Goal: Task Accomplishment & Management: Manage account settings

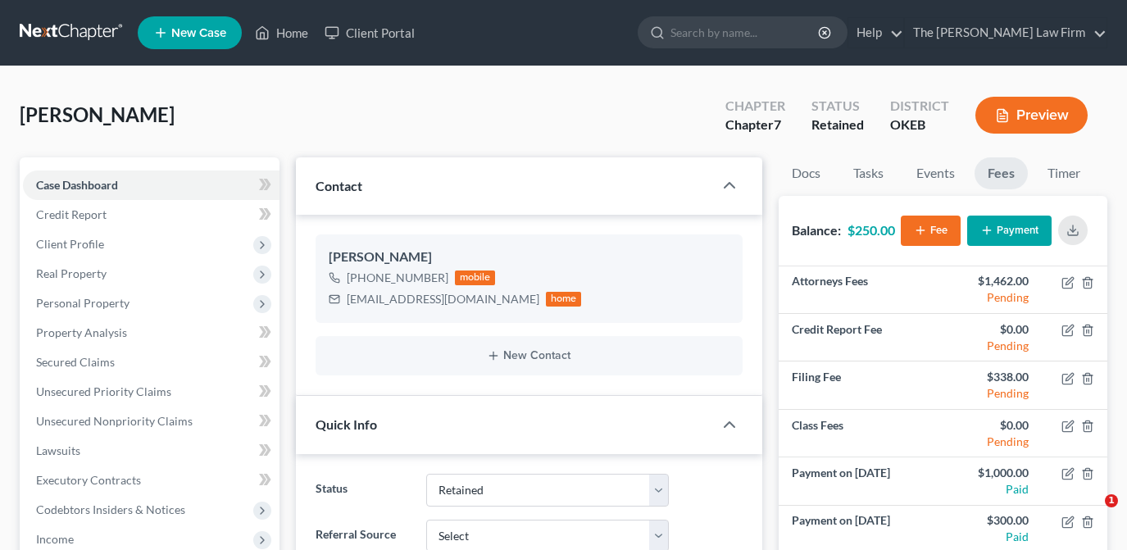
select select "8"
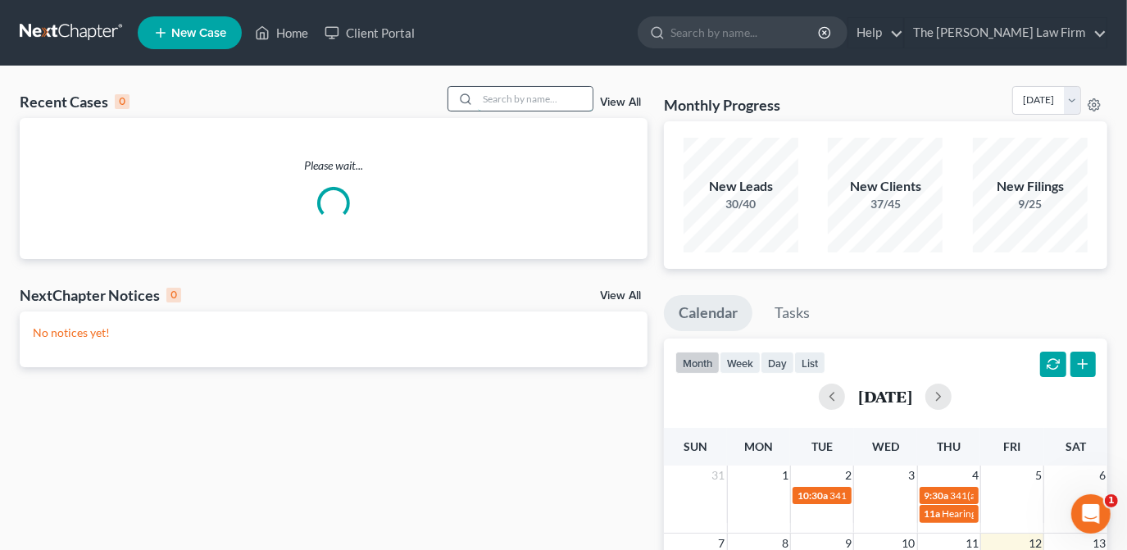
click at [541, 91] on input "search" at bounding box center [535, 99] width 115 height 24
type input "y"
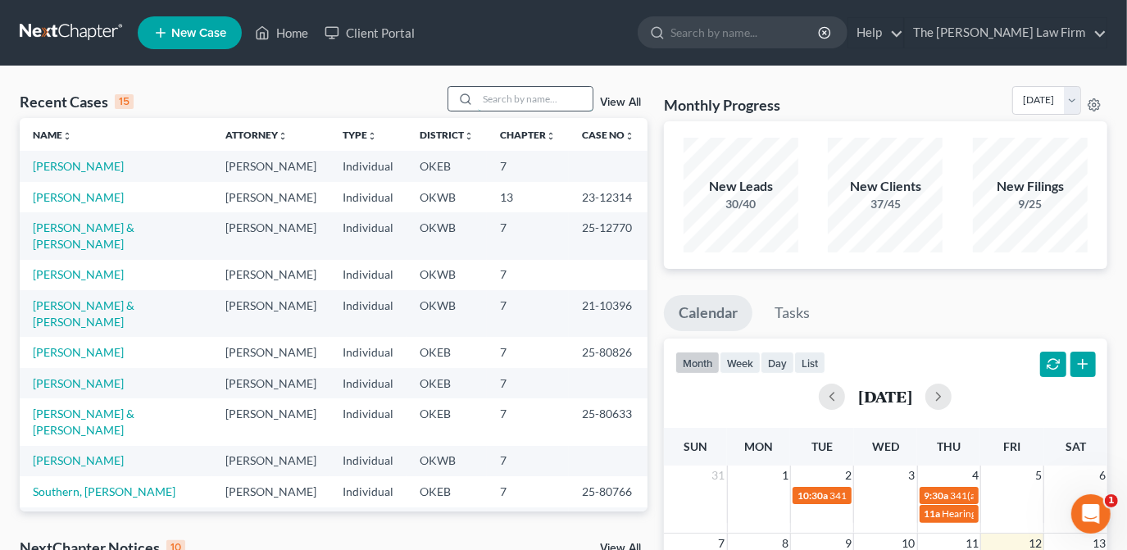
type input "a"
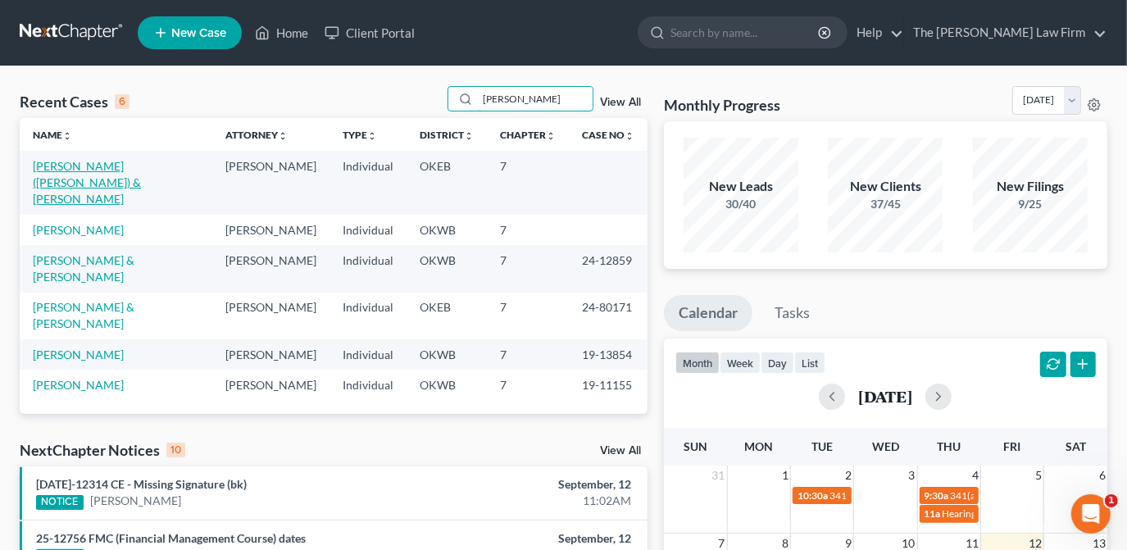
type input "[PERSON_NAME]"
click at [141, 172] on link "[PERSON_NAME] ([PERSON_NAME]) & [PERSON_NAME]" at bounding box center [87, 182] width 108 height 47
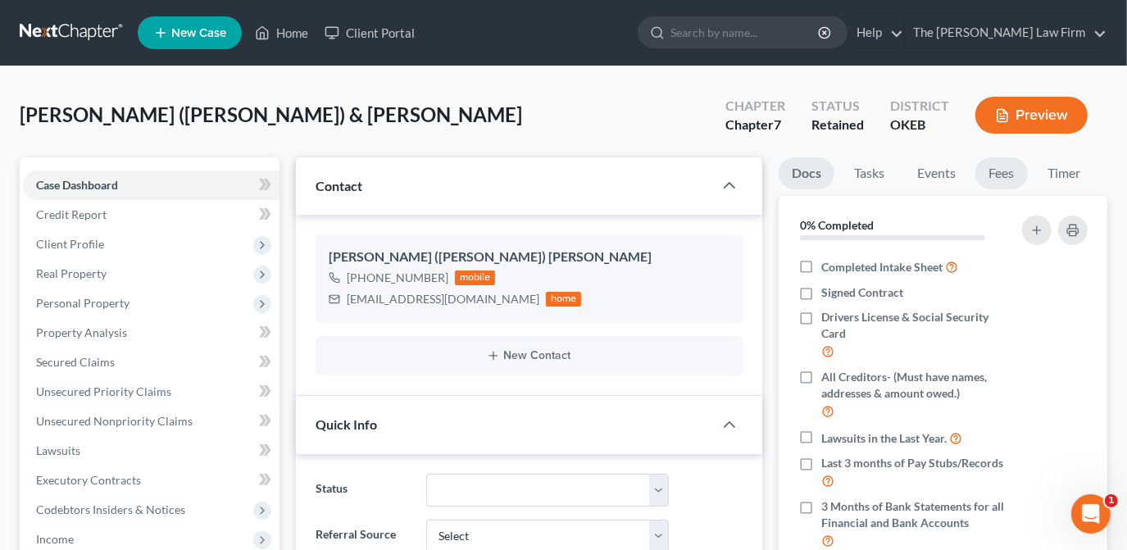
scroll to position [119, 0]
click at [1008, 171] on link "Fees" at bounding box center [1002, 173] width 52 height 32
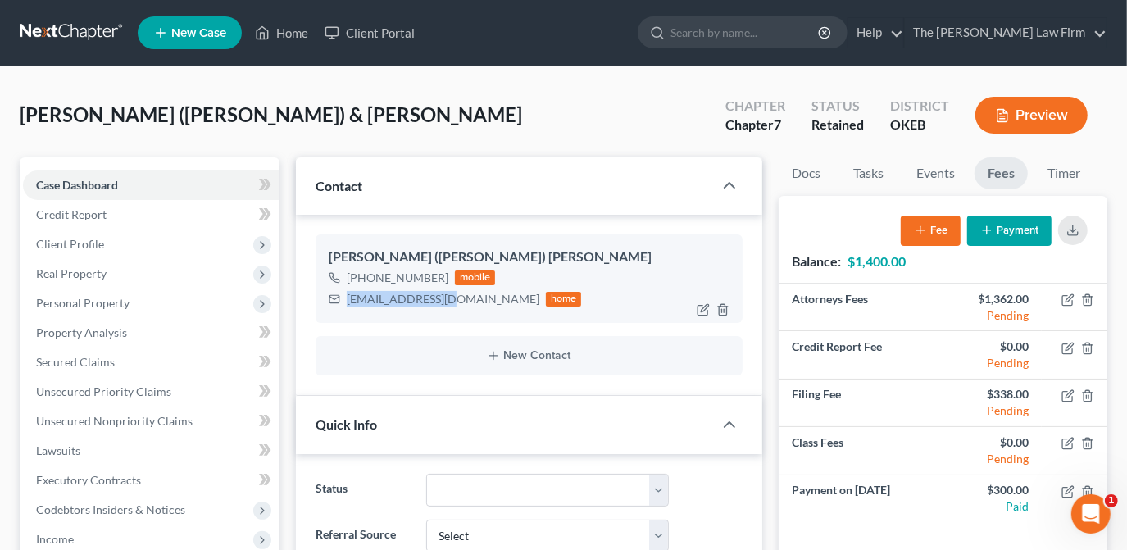
drag, startPoint x: 452, startPoint y: 298, endPoint x: 344, endPoint y: 293, distance: 108.4
click at [344, 293] on div "[EMAIL_ADDRESS][DOMAIN_NAME] home" at bounding box center [455, 299] width 253 height 21
drag, startPoint x: 350, startPoint y: 293, endPoint x: 360, endPoint y: 296, distance: 10.4
copy div "[EMAIL_ADDRESS][DOMAIN_NAME]"
click at [1003, 224] on button "Payment" at bounding box center [1009, 231] width 84 height 30
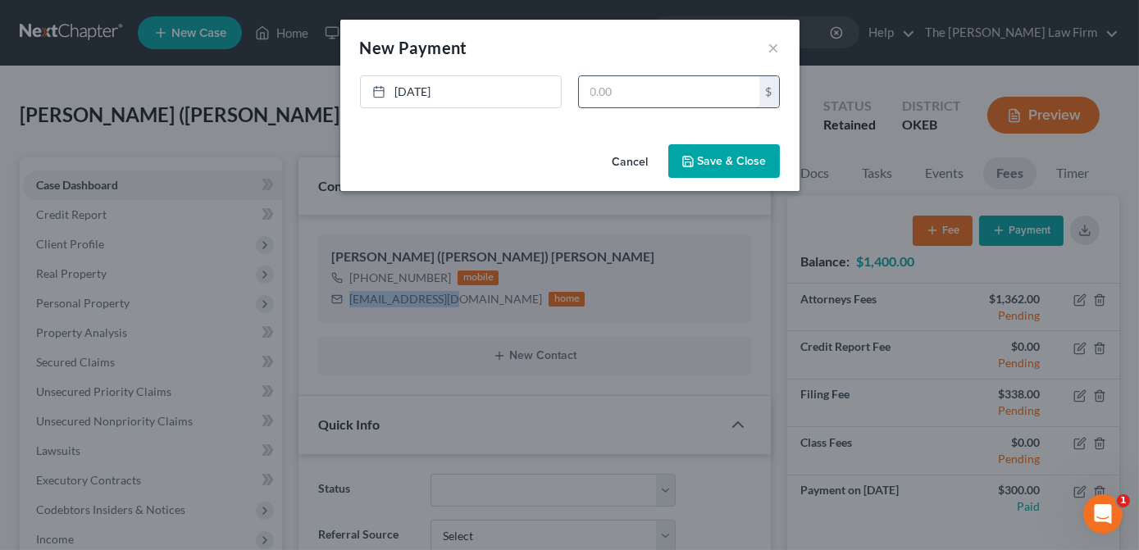
click at [612, 95] on input "text" at bounding box center [669, 91] width 180 height 31
type input "700.00"
click at [694, 156] on icon "button" at bounding box center [687, 161] width 13 height 13
